Goal: Task Accomplishment & Management: Manage account settings

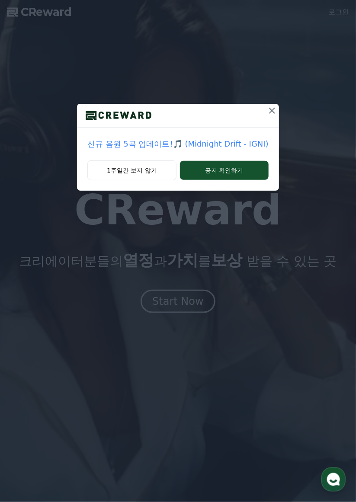
click at [143, 166] on button "1주일간 보지 않기" at bounding box center [131, 170] width 89 height 20
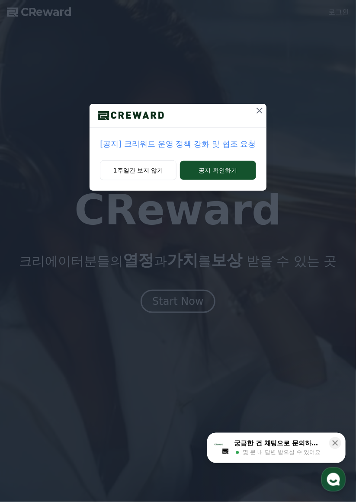
click at [147, 168] on button "1주일간 보지 않기" at bounding box center [138, 170] width 76 height 20
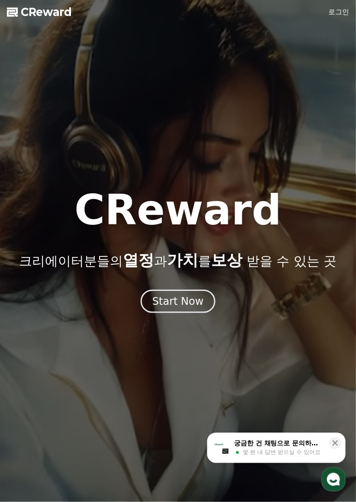
click at [187, 299] on div "Start Now" at bounding box center [177, 301] width 51 height 14
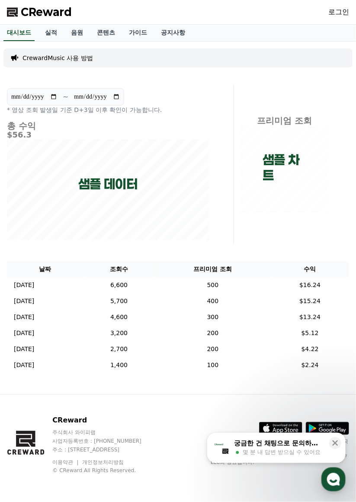
click at [340, 10] on link "로그인" at bounding box center [338, 12] width 21 height 10
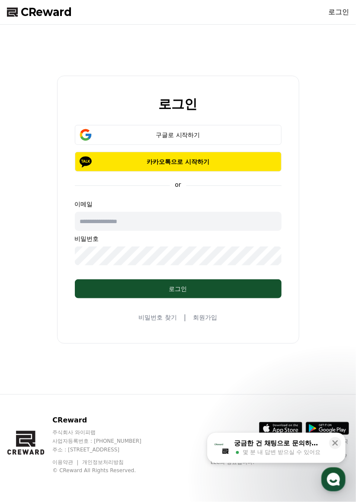
click at [226, 172] on button "카카오톡으로 시작하기" at bounding box center [178, 162] width 207 height 20
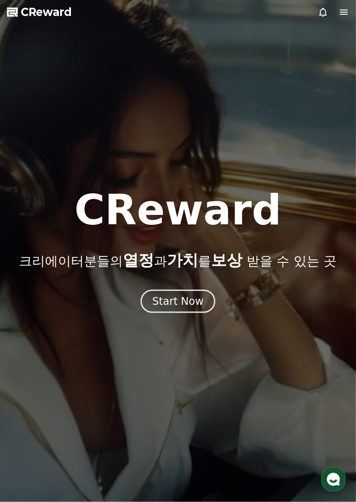
click at [184, 297] on div "Start Now" at bounding box center [177, 301] width 51 height 14
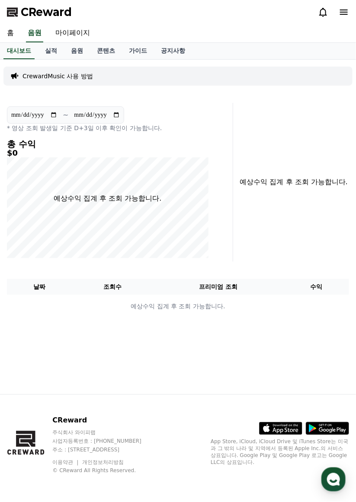
click at [124, 49] on link "가이드" at bounding box center [138, 51] width 32 height 16
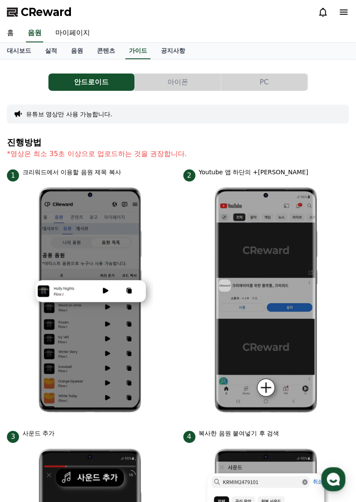
click at [12, 52] on link "대시보드" at bounding box center [19, 51] width 38 height 16
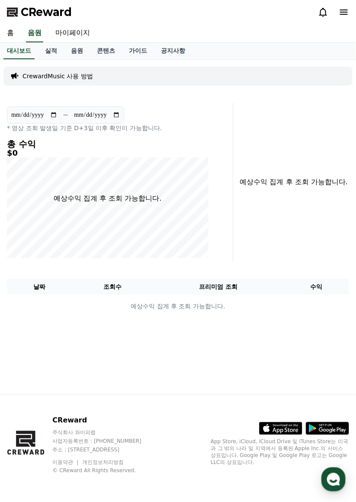
click at [65, 29] on link "마이페이지" at bounding box center [72, 33] width 48 height 18
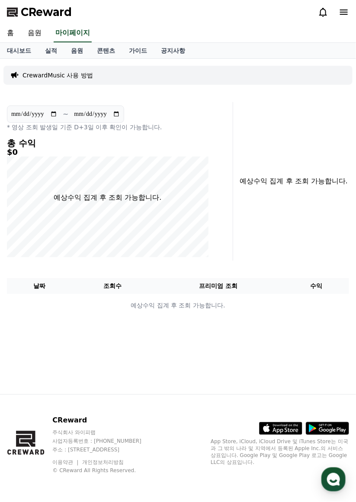
select select "**********"
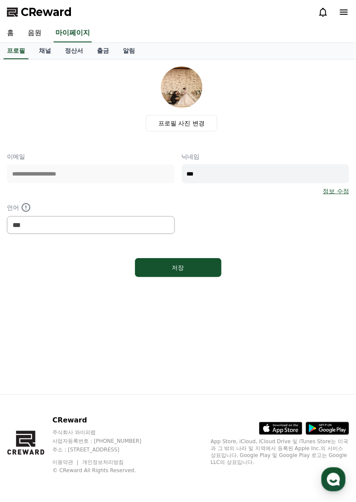
click at [43, 53] on link "채널" at bounding box center [45, 51] width 26 height 16
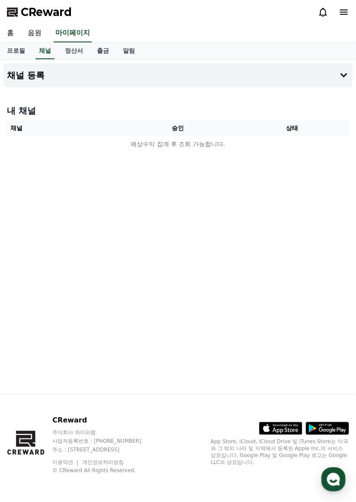
click at [171, 137] on td "예상수익 집계 후 조회 가능합니다." at bounding box center [178, 144] width 342 height 16
click at [184, 125] on th "승인" at bounding box center [178, 128] width 114 height 16
click at [311, 73] on button "채널 등록" at bounding box center [177, 75] width 349 height 24
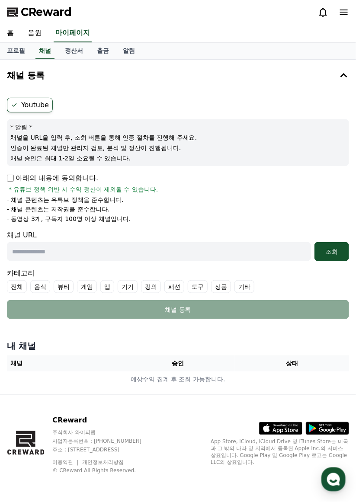
click at [332, 259] on button "조회" at bounding box center [331, 251] width 35 height 19
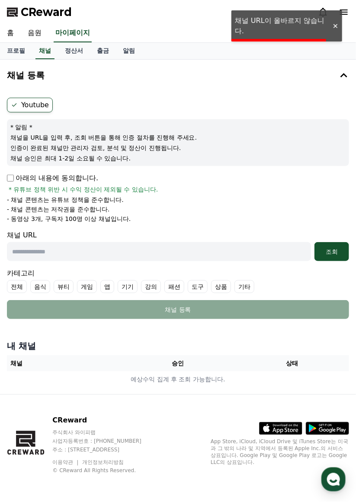
click at [251, 250] on input "text" at bounding box center [159, 251] width 304 height 19
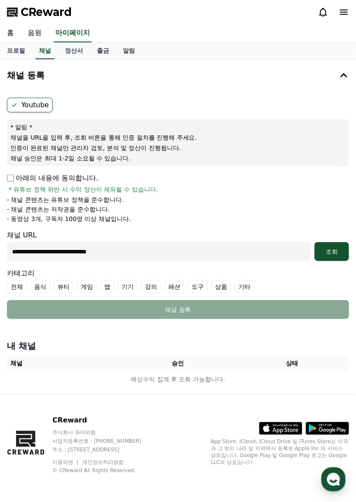
type input "**********"
click at [334, 258] on button "조회" at bounding box center [331, 251] width 35 height 19
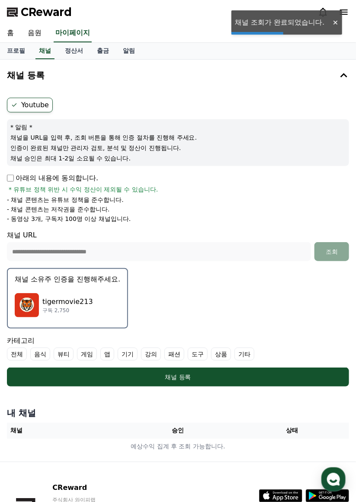
click at [96, 299] on div "tigermovie213 구독 2,750" at bounding box center [67, 305] width 105 height 35
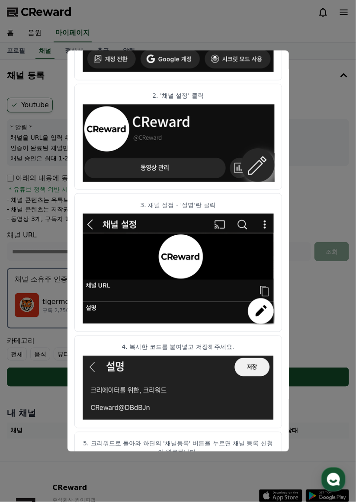
click at [250, 369] on img "modal" at bounding box center [178, 387] width 193 height 67
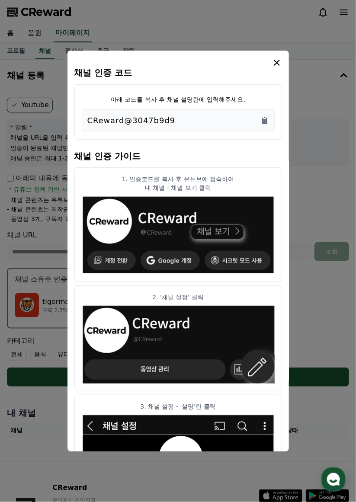
click at [271, 67] on icon "modal" at bounding box center [276, 62] width 10 height 10
click at [263, 124] on icon "Copy to clipboard" at bounding box center [264, 120] width 5 height 6
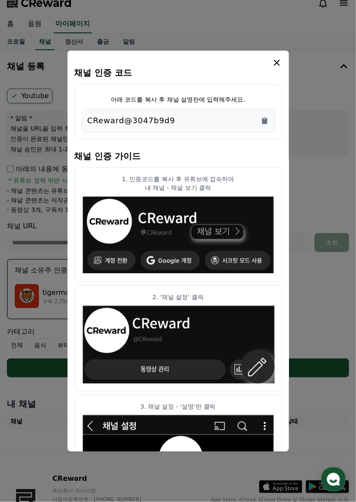
click at [276, 63] on icon "modal" at bounding box center [276, 62] width 10 height 10
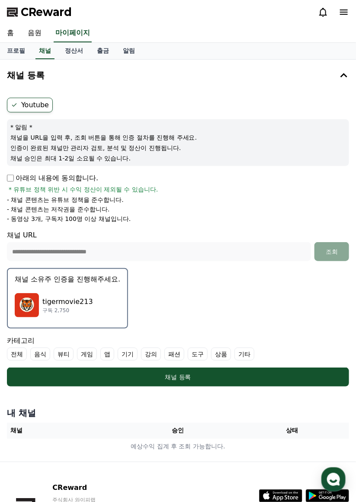
click at [310, 375] on div "채널 등록" at bounding box center [177, 376] width 307 height 9
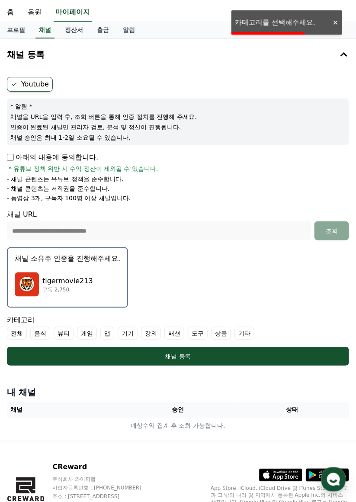
scroll to position [22, 0]
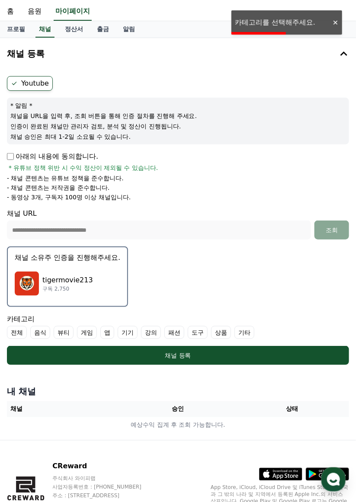
click at [234, 333] on label "기타" at bounding box center [244, 332] width 20 height 13
click at [227, 353] on div "채널 등록" at bounding box center [177, 355] width 307 height 9
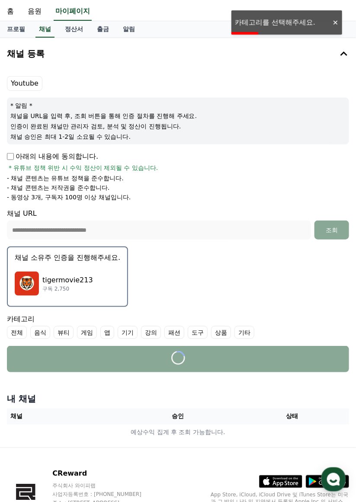
scroll to position [37, 0]
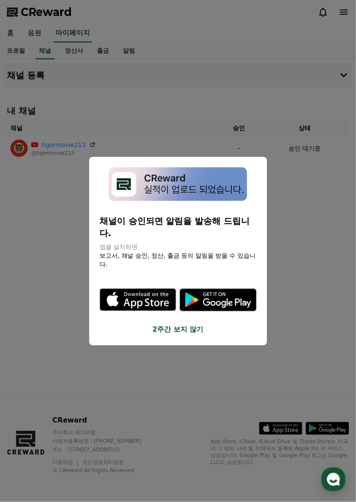
click at [181, 325] on div "채널이 승인되면 알림을 발송해 드립니다. 앱을 설치하면 보고서, 채널 승인, 정산, 출금 등의 알림을 받을 수 있습니다. .st0 { fill…" at bounding box center [178, 250] width 178 height 188
click at [163, 326] on div "채널이 승인되면 알림을 발송해 드립니다. 앱을 설치하면 보고서, 채널 승인, 정산, 출금 등의 알림을 받을 수 있습니다. .st0 { fill…" at bounding box center [178, 250] width 178 height 188
click at [172, 326] on div "채널이 승인되면 알림을 발송해 드립니다. 앱을 설치하면 보고서, 채널 승인, 정산, 출금 등의 알림을 받을 수 있습니다. .st0 { fill…" at bounding box center [178, 250] width 178 height 188
click at [184, 324] on button "2주간 보지 않기" at bounding box center [177, 329] width 157 height 10
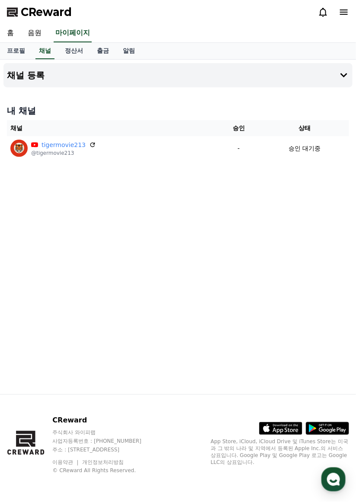
click at [90, 143] on icon at bounding box center [92, 145] width 5 height 5
click at [67, 50] on link "정산서" at bounding box center [74, 51] width 32 height 16
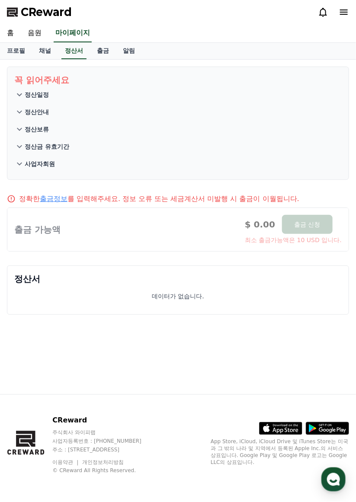
click at [41, 53] on link "채널" at bounding box center [45, 51] width 26 height 16
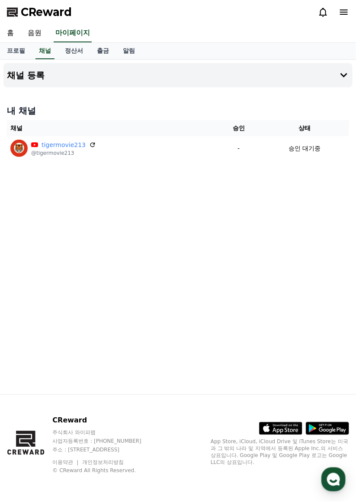
click at [12, 48] on link "프로필" at bounding box center [16, 51] width 32 height 16
select select "**********"
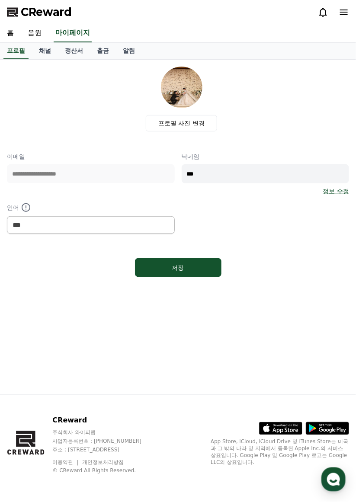
click at [168, 123] on label "프로필 사진 변경" at bounding box center [181, 123] width 71 height 16
click at [0, 0] on input "프로필 사진 변경" at bounding box center [0, 0] width 0 height 0
click at [39, 52] on link "채널" at bounding box center [45, 51] width 26 height 16
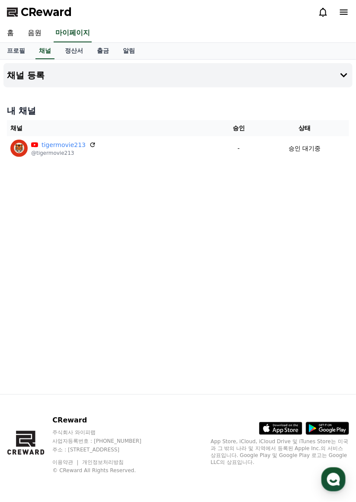
click at [90, 143] on icon at bounding box center [92, 145] width 5 height 5
click at [66, 51] on link "정산서" at bounding box center [74, 51] width 32 height 16
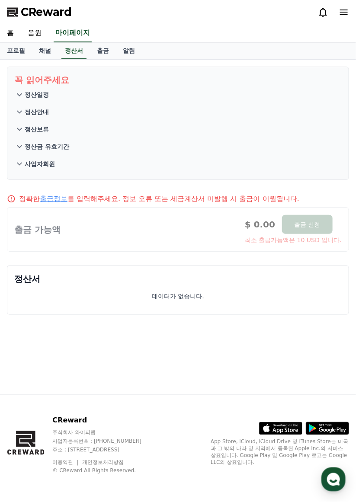
click at [95, 48] on link "출금" at bounding box center [103, 51] width 26 height 16
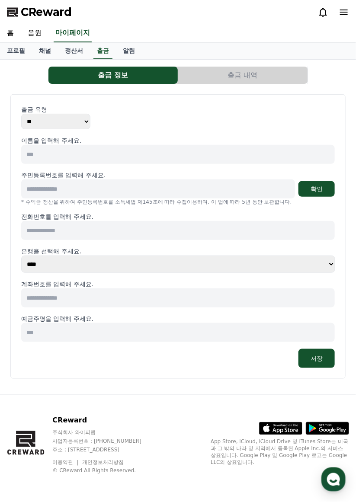
click at [120, 51] on link "알림" at bounding box center [129, 51] width 26 height 16
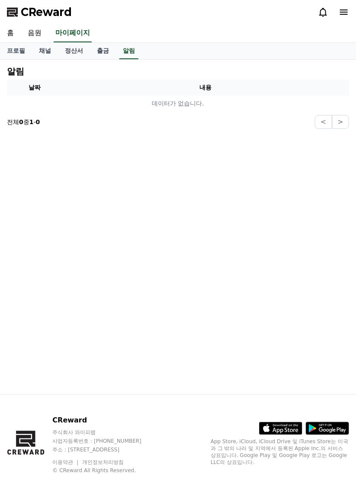
click at [41, 51] on link "채널" at bounding box center [45, 51] width 26 height 16
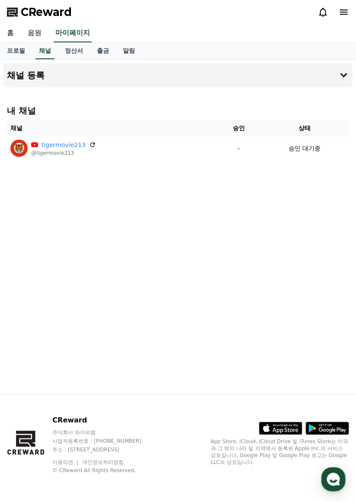
click at [89, 144] on icon at bounding box center [92, 144] width 7 height 7
click at [340, 12] on icon at bounding box center [343, 12] width 10 height 10
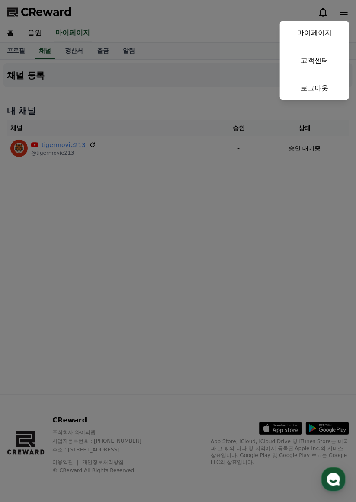
click at [320, 33] on link "마이페이지" at bounding box center [314, 33] width 69 height 24
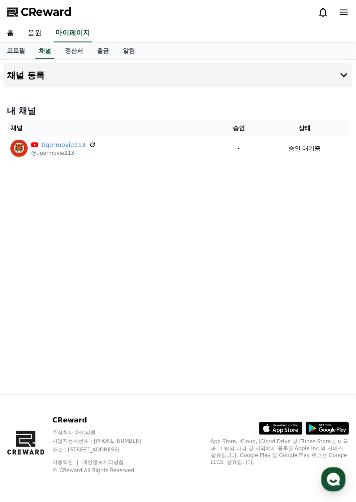
select select "**********"
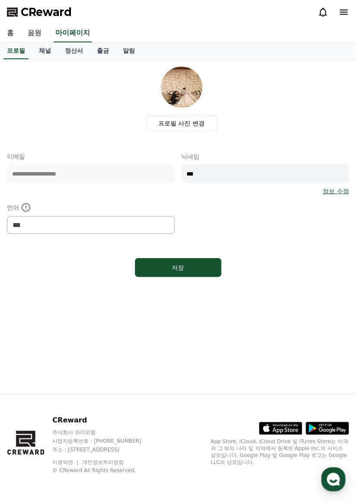
click at [340, 13] on icon at bounding box center [343, 12] width 10 height 10
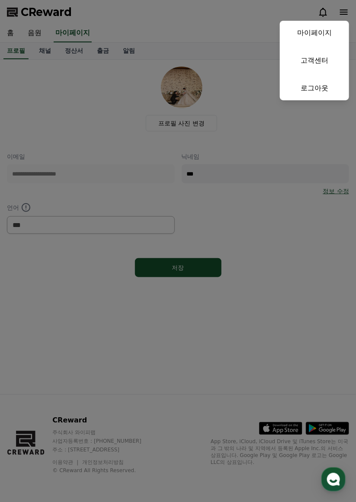
click at [48, 123] on button "close" at bounding box center [178, 251] width 356 height 502
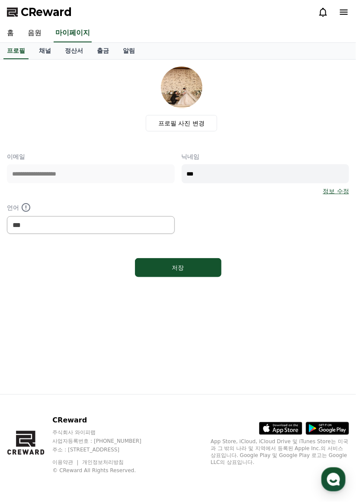
click at [10, 30] on link "홈" at bounding box center [10, 33] width 21 height 18
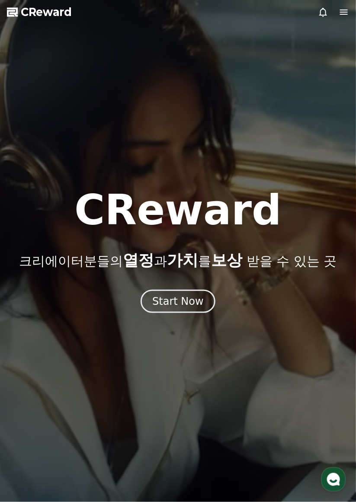
click at [164, 308] on button "Start Now" at bounding box center [177, 300] width 75 height 23
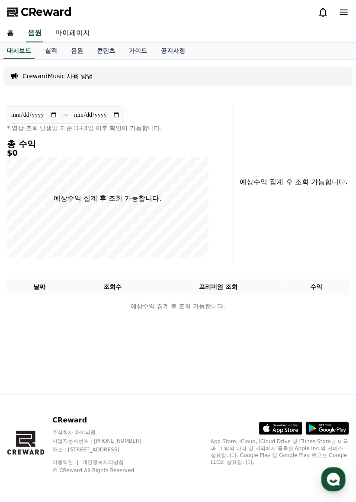
click at [63, 35] on link "마이페이지" at bounding box center [72, 33] width 48 height 18
select select "**********"
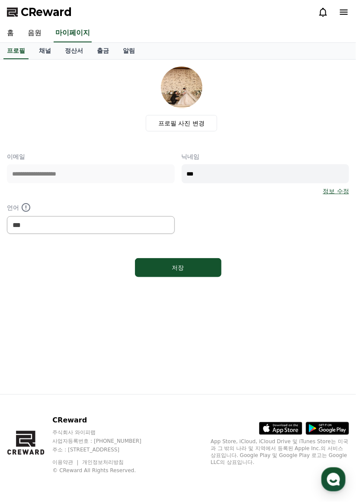
click at [31, 34] on link "음원" at bounding box center [35, 33] width 28 height 18
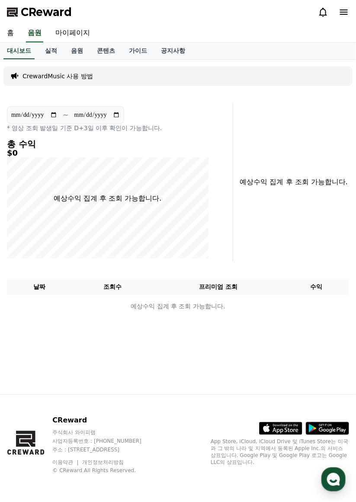
click at [45, 50] on link "실적" at bounding box center [51, 51] width 26 height 16
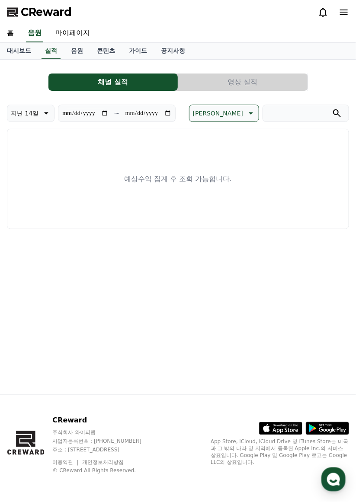
click at [69, 48] on link "음원" at bounding box center [77, 51] width 26 height 16
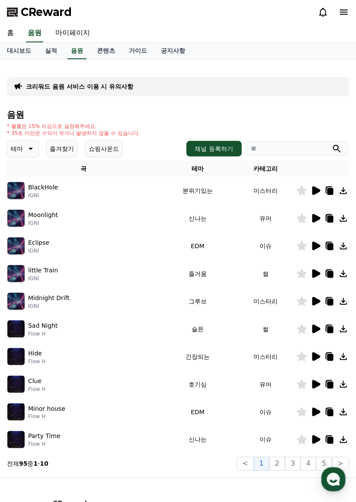
click at [95, 53] on link "콘텐츠" at bounding box center [106, 51] width 32 height 16
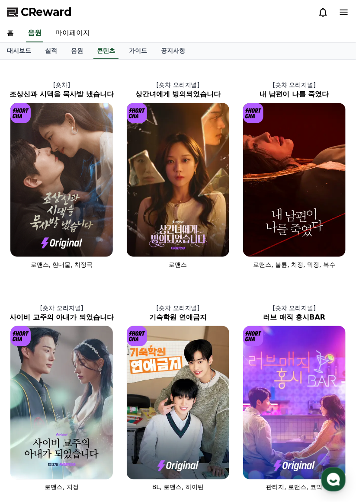
click at [130, 48] on link "가이드" at bounding box center [138, 51] width 32 height 16
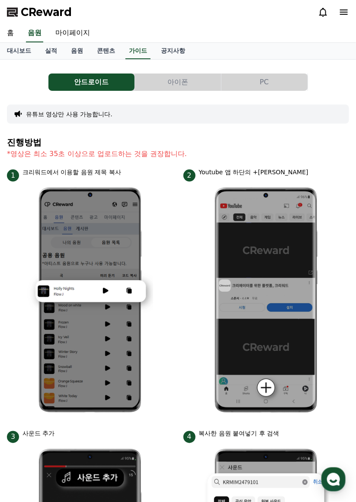
click at [154, 50] on link "공지사항" at bounding box center [173, 51] width 38 height 16
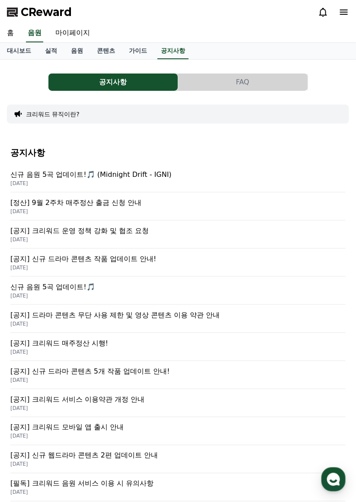
click at [75, 200] on p "[정산] 9월 2주차 매주정산 출금 신청 안내" at bounding box center [177, 202] width 335 height 10
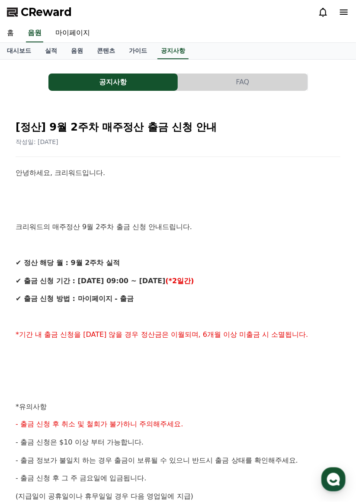
click at [157, 47] on link "공지사항" at bounding box center [172, 51] width 31 height 16
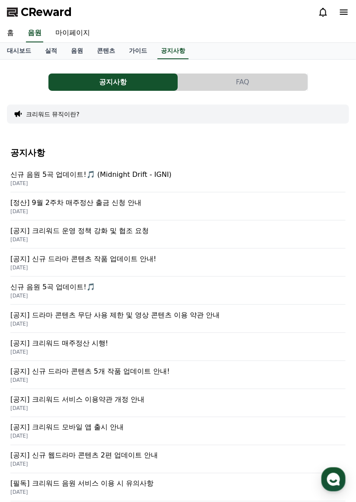
click at [76, 237] on p "2025-09-15" at bounding box center [177, 239] width 335 height 7
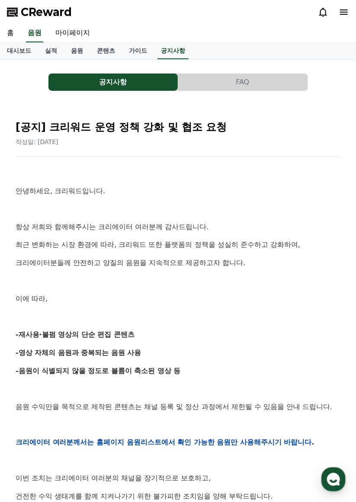
click at [73, 53] on link "음원" at bounding box center [77, 51] width 26 height 16
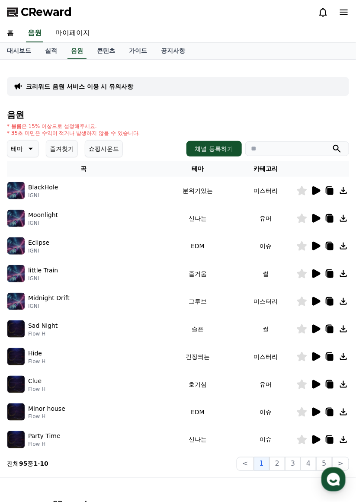
click at [100, 47] on link "콘텐츠" at bounding box center [106, 51] width 32 height 16
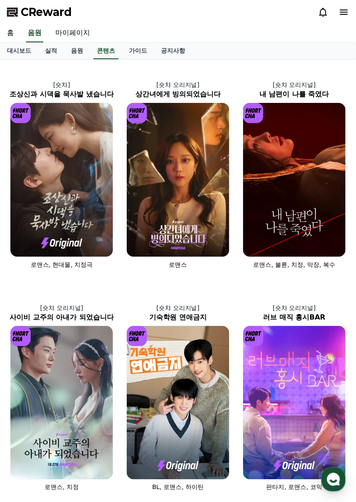
click at [125, 48] on link "가이드" at bounding box center [138, 51] width 32 height 16
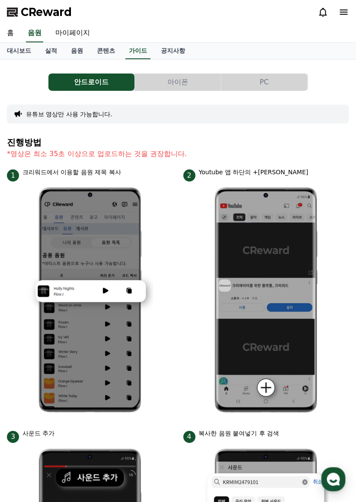
click at [74, 34] on link "마이페이지" at bounding box center [72, 33] width 48 height 18
select select "**********"
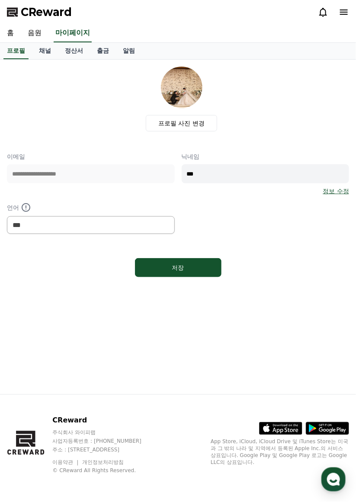
click at [67, 50] on link "정산서" at bounding box center [74, 51] width 32 height 16
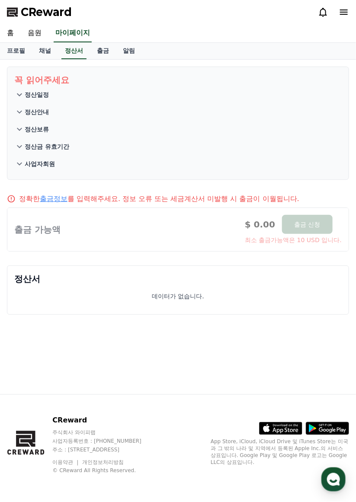
click at [44, 41] on link "음원" at bounding box center [35, 33] width 28 height 18
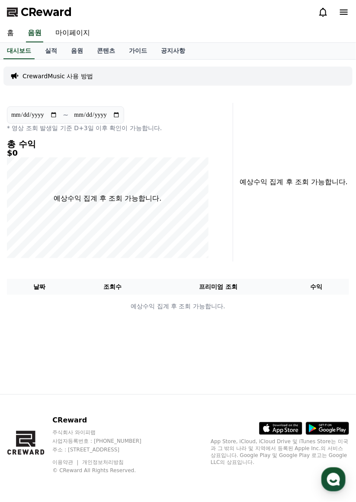
click at [16, 52] on link "대시보드" at bounding box center [18, 51] width 31 height 16
click at [131, 52] on link "가이드" at bounding box center [138, 51] width 32 height 16
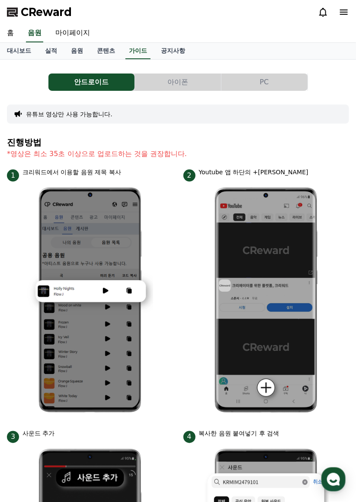
click at [99, 50] on link "콘텐츠" at bounding box center [106, 51] width 32 height 16
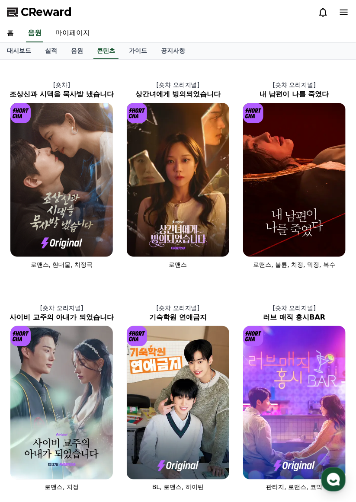
click at [15, 52] on link "대시보드" at bounding box center [19, 51] width 38 height 16
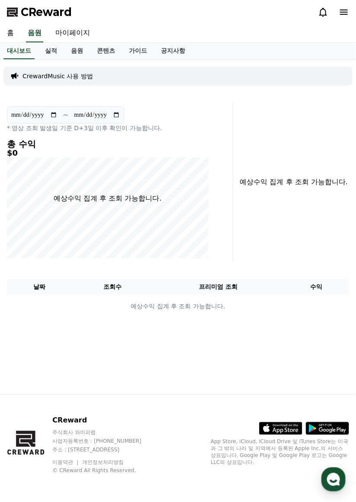
click at [45, 51] on link "실적" at bounding box center [51, 51] width 26 height 16
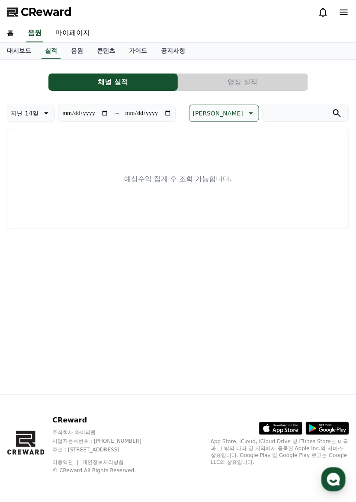
click at [71, 48] on link "음원" at bounding box center [77, 51] width 26 height 16
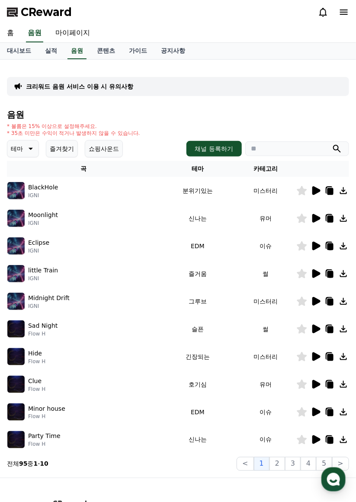
click at [12, 31] on link "홈" at bounding box center [10, 33] width 21 height 18
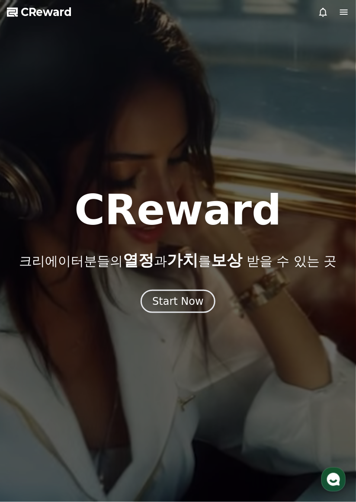
click at [166, 295] on div "Start Now" at bounding box center [177, 301] width 51 height 14
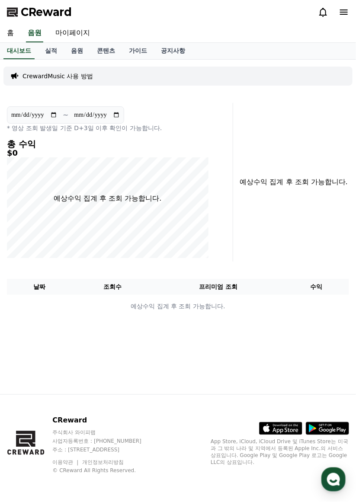
click at [73, 34] on link "마이페이지" at bounding box center [72, 33] width 48 height 18
select select "**********"
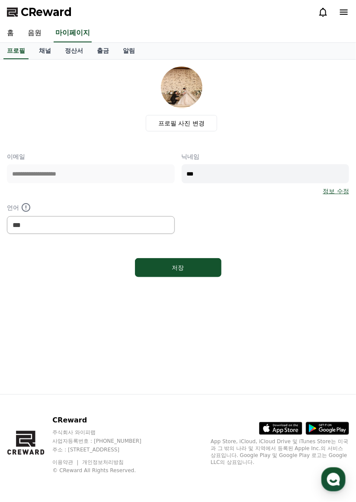
click at [43, 51] on link "채널" at bounding box center [45, 51] width 26 height 16
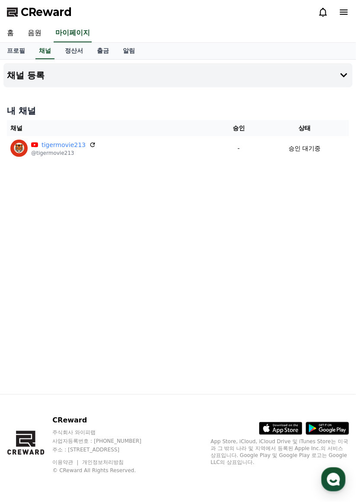
click at [89, 145] on icon at bounding box center [92, 144] width 7 height 7
